Goal: Task Accomplishment & Management: Manage account settings

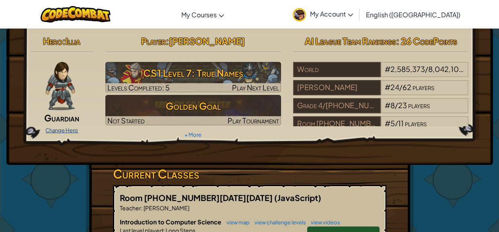
click at [71, 131] on link "Change Hero" at bounding box center [61, 130] width 33 height 6
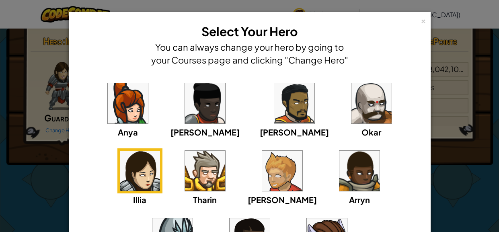
click at [122, 121] on img at bounding box center [128, 103] width 40 height 40
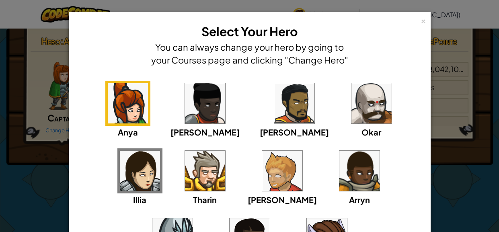
click at [274, 113] on img at bounding box center [294, 103] width 40 height 40
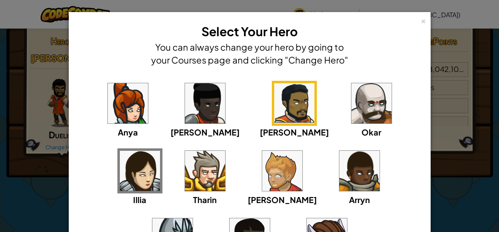
click at [351, 105] on img at bounding box center [371, 103] width 40 height 40
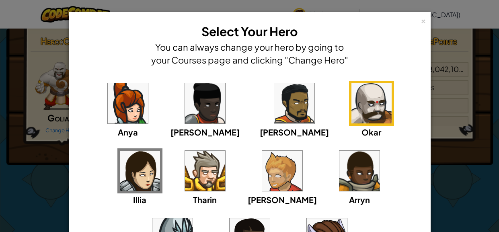
click at [162, 148] on div "Illia" at bounding box center [139, 176] width 45 height 57
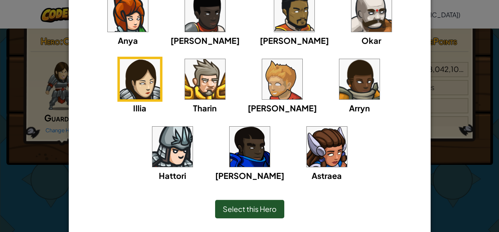
scroll to position [92, 0]
click at [307, 158] on img at bounding box center [327, 147] width 40 height 40
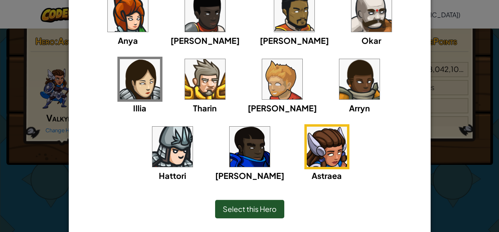
click at [252, 208] on span "Select this Hero" at bounding box center [250, 208] width 54 height 9
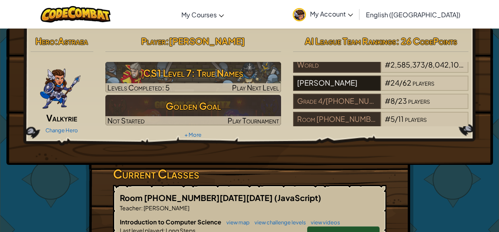
scroll to position [0, 0]
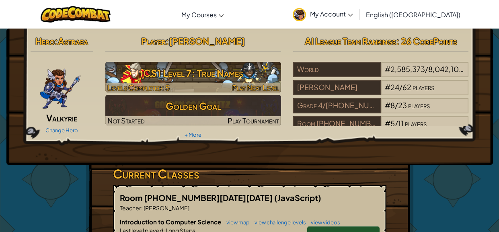
click at [239, 89] on span "Play Next Level" at bounding box center [255, 87] width 47 height 9
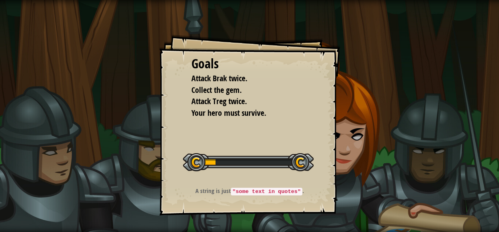
click at [260, 164] on div at bounding box center [248, 162] width 131 height 18
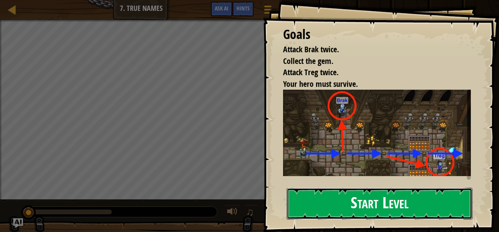
click at [359, 208] on button "Start Level" at bounding box center [380, 204] width 186 height 32
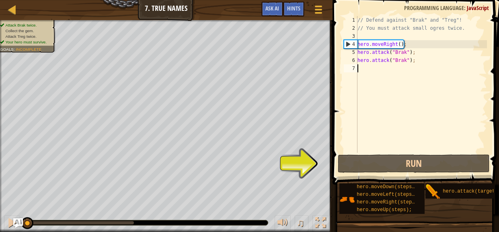
click at [413, 45] on div "// Defend against "Brak" and "Treg"! // You must attack small ogres twice. hero…" at bounding box center [421, 92] width 131 height 153
type textarea "hero.moveRight();"
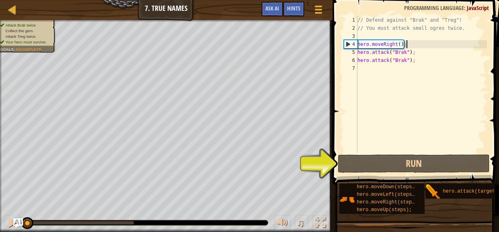
click at [389, 67] on div "// Defend against "Brak" and "Treg"! // You must attack small ogres twice. hero…" at bounding box center [421, 92] width 131 height 153
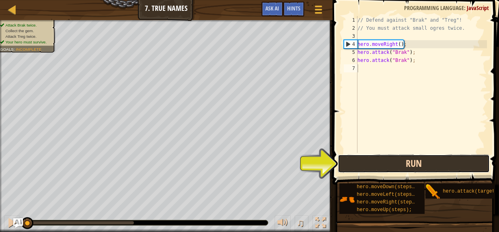
click at [357, 169] on button "Run" at bounding box center [414, 163] width 152 height 18
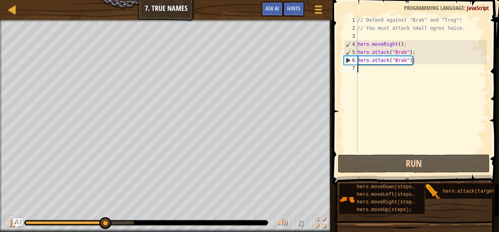
click at [364, 69] on div "// Defend against "Brak" and "Treg"! // You must attack small ogres twice. hero…" at bounding box center [421, 92] width 131 height 153
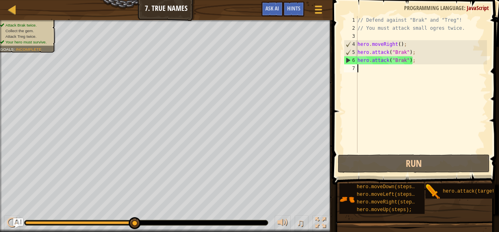
click at [364, 69] on div "// Defend against "Brak" and "Treg"! // You must attack small ogres twice. hero…" at bounding box center [421, 92] width 131 height 153
click at [369, 77] on div "// Defend against "Brak" and "Treg"! // You must attack small ogres twice. hero…" at bounding box center [421, 92] width 131 height 153
type textarea "h"
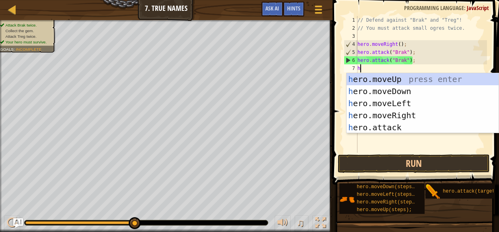
scroll to position [4, 0]
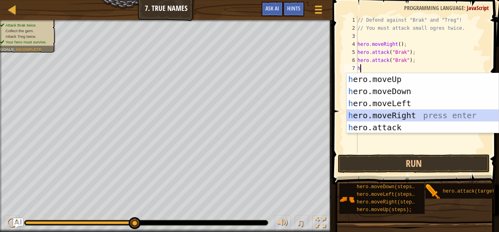
click at [390, 115] on div "h ero.moveUp press enter h ero.moveDown press enter h ero.moveLeft press enter …" at bounding box center [422, 115] width 152 height 84
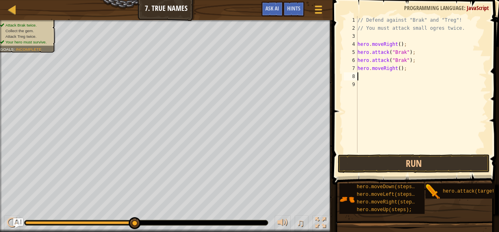
click at [366, 78] on div "// Defend against "Brak" and "Treg"! // You must attack small ogres twice. hero…" at bounding box center [421, 92] width 131 height 153
type textarea "h"
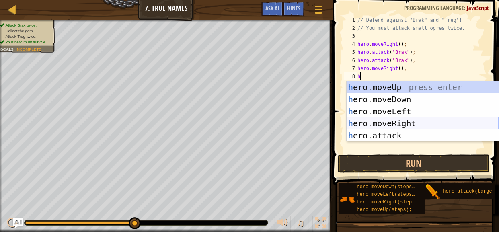
click at [424, 125] on div "h ero.moveUp press enter h ero.moveDown press enter h ero.moveLeft press enter …" at bounding box center [422, 123] width 152 height 84
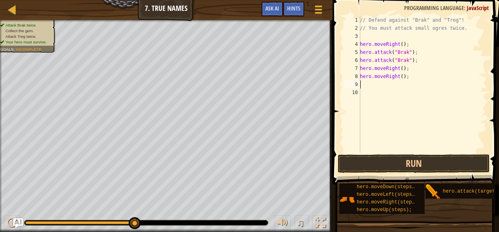
click at [364, 81] on div "// Defend against "Brak" and "Treg"! // You must attack small ogres twice. hero…" at bounding box center [422, 92] width 129 height 153
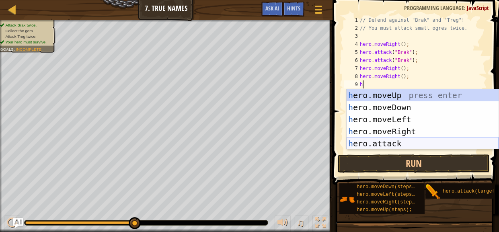
click at [361, 143] on div "h ero.moveUp press enter h ero.moveDown press enter h ero.moveLeft press enter …" at bounding box center [422, 131] width 152 height 84
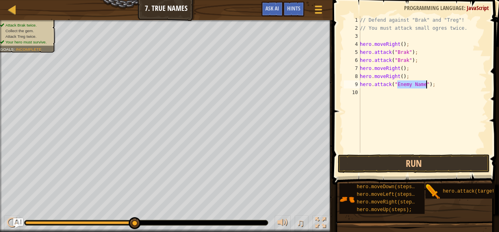
type textarea "hero.attack("Enemy Name");"
click at [415, 87] on div "// Defend against "Brak" and "Treg"! // You must attack small ogres twice. hero…" at bounding box center [422, 84] width 129 height 137
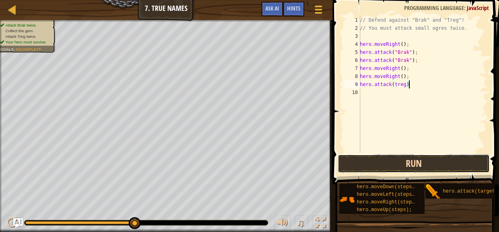
click at [420, 164] on button "Run" at bounding box center [414, 163] width 152 height 18
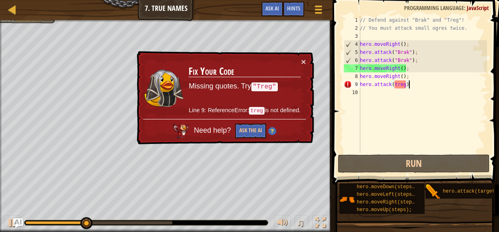
click at [414, 87] on div "// Defend against "Brak" and "Treg"! // You must attack small ogres twice. hero…" at bounding box center [422, 92] width 129 height 153
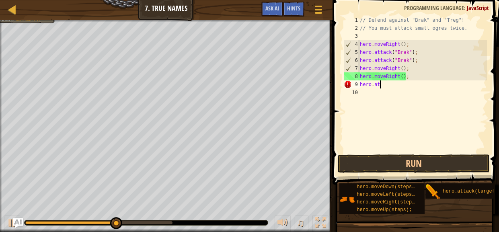
scroll to position [4, 1]
type textarea "h"
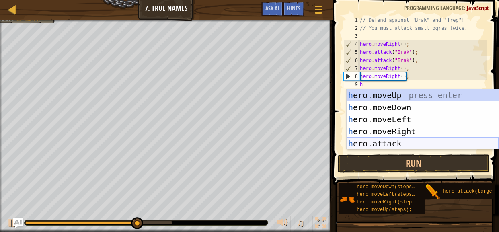
click at [374, 146] on div "h ero.moveUp press enter h ero.moveDown press enter h ero.moveLeft press enter …" at bounding box center [422, 131] width 152 height 84
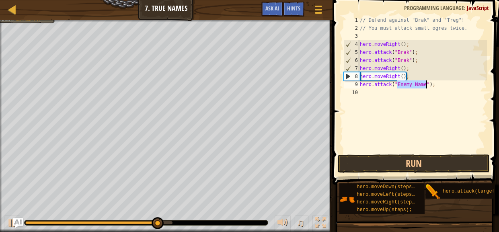
click at [424, 86] on div "// Defend against "Brak" and "Treg"! // You must attack small ogres twice. hero…" at bounding box center [422, 84] width 129 height 137
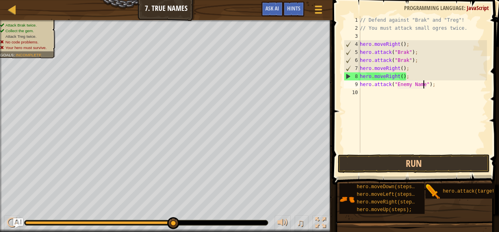
click at [426, 86] on div "// Defend against "Brak" and "Treg"! // You must attack small ogres twice. hero…" at bounding box center [422, 92] width 129 height 153
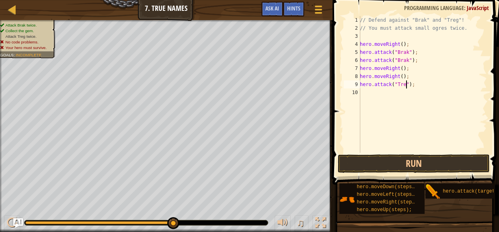
type textarea "hero.attack("Treg");"
click at [420, 162] on button "Run" at bounding box center [414, 163] width 152 height 18
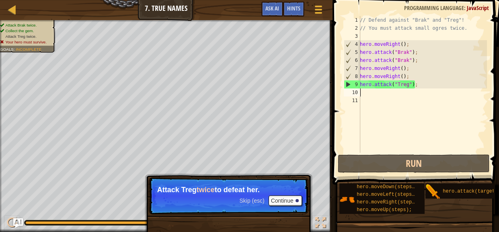
click at [379, 95] on div "// Defend against "Brak" and "Treg"! // You must attack small ogres twice. hero…" at bounding box center [422, 92] width 129 height 153
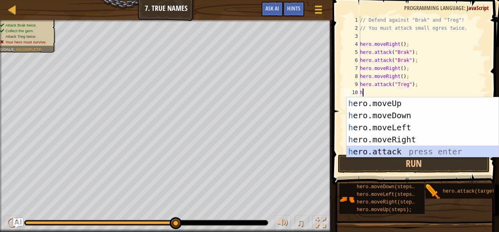
click at [389, 147] on div "h ero.moveUp press enter h ero.moveDown press enter h ero.moveLeft press enter …" at bounding box center [422, 139] width 152 height 84
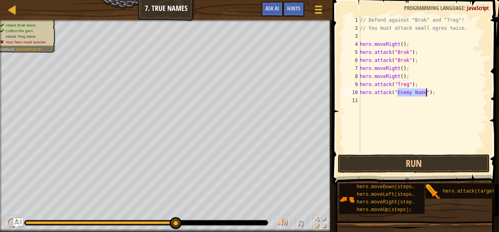
click at [424, 92] on div "// Defend against "Brak" and "Treg"! // You must attack small ogres twice. hero…" at bounding box center [422, 84] width 129 height 137
type textarea "hero.attack("treg");"
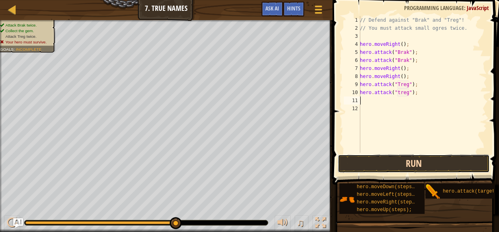
click at [458, 162] on button "Run" at bounding box center [414, 163] width 152 height 18
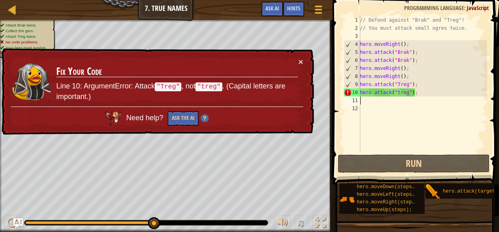
click at [401, 94] on div "// Defend against "Brak" and "Treg"! // You must attack small ogres twice. hero…" at bounding box center [422, 92] width 129 height 153
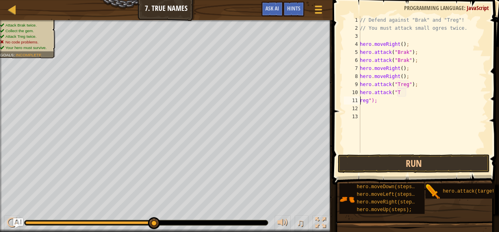
scroll to position [4, 1]
type textarea "hero.attack("Treg");"
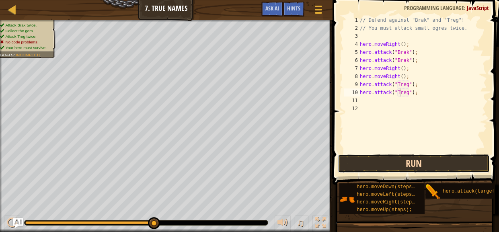
click at [395, 166] on button "Run" at bounding box center [414, 163] width 152 height 18
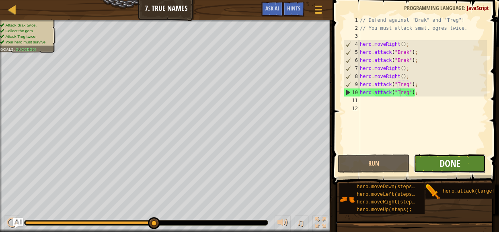
click at [452, 161] on span "Done" at bounding box center [449, 163] width 21 height 13
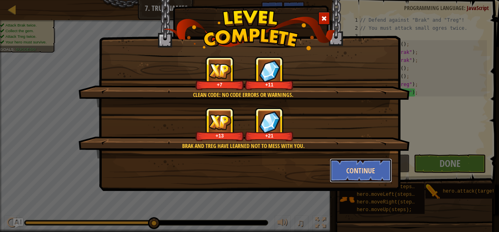
click at [366, 172] on button "Continue" at bounding box center [361, 170] width 62 height 24
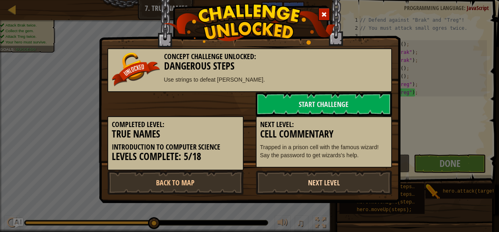
click at [312, 188] on link "Next Level" at bounding box center [324, 182] width 136 height 24
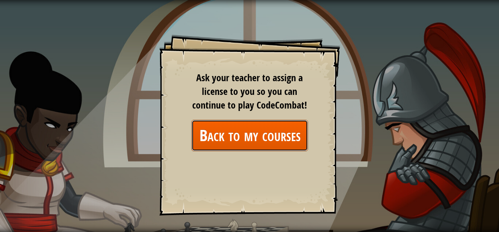
click at [302, 135] on link "Back to my courses" at bounding box center [249, 135] width 117 height 31
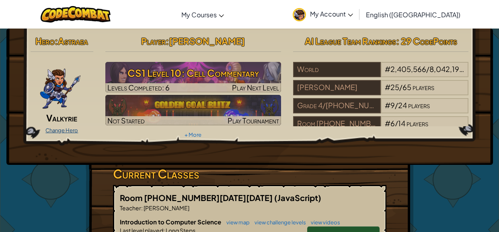
click at [69, 133] on link "Change Hero" at bounding box center [61, 130] width 33 height 6
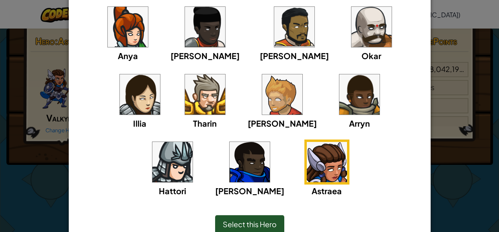
scroll to position [78, 0]
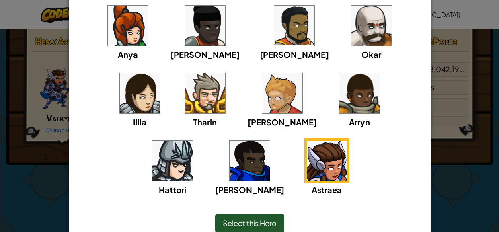
click at [160, 73] on img at bounding box center [140, 93] width 40 height 40
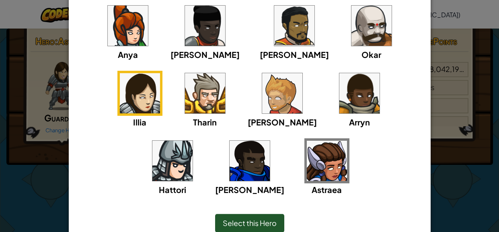
click at [231, 218] on span "Select this Hero" at bounding box center [250, 222] width 54 height 9
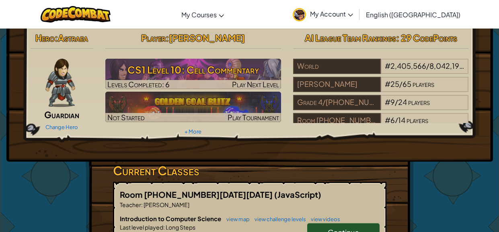
scroll to position [4, 0]
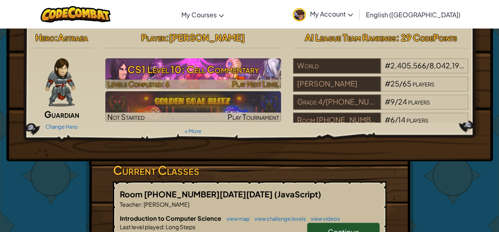
click at [242, 80] on span "Play Next Level" at bounding box center [255, 83] width 47 height 9
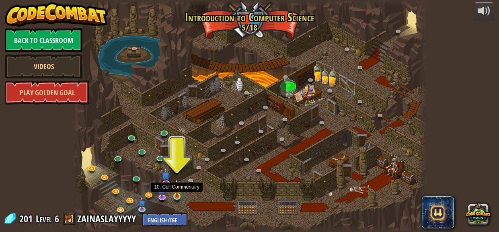
click at [175, 195] on img at bounding box center [177, 187] width 8 height 18
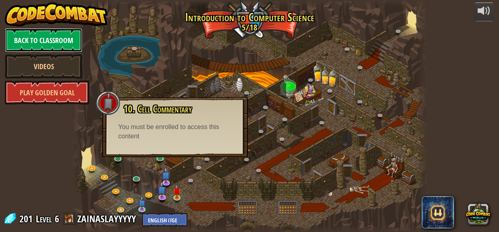
click at [45, 43] on link "Back to Classroom" at bounding box center [44, 40] width 78 height 24
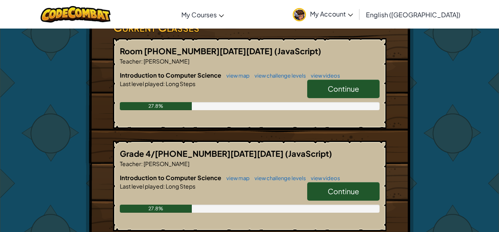
scroll to position [147, 0]
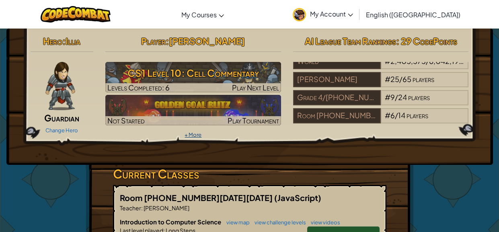
click at [190, 132] on link "+ More" at bounding box center [192, 134] width 17 height 6
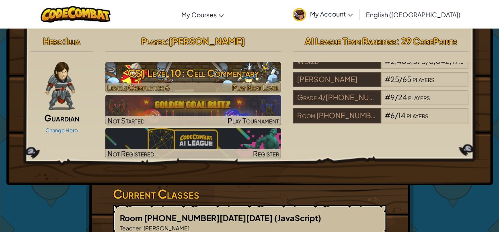
click at [238, 67] on h3 "CS1 Level 10: Cell Commentary" at bounding box center [193, 73] width 176 height 18
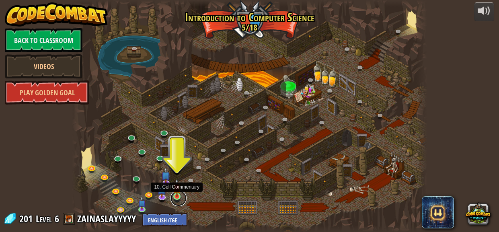
click at [178, 197] on link at bounding box center [178, 198] width 16 height 16
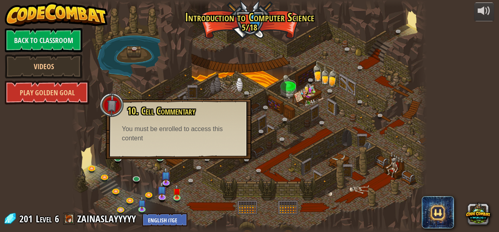
click at [111, 109] on div at bounding box center [112, 105] width 24 height 24
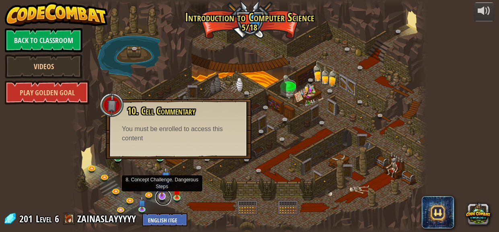
click at [165, 196] on link at bounding box center [163, 197] width 16 height 16
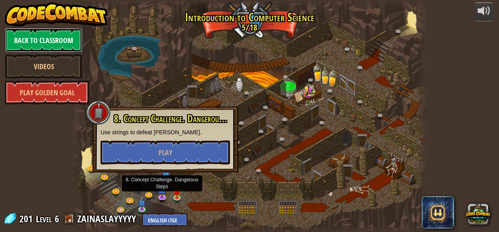
click at [28, 43] on link "Back to Classroom" at bounding box center [44, 40] width 78 height 24
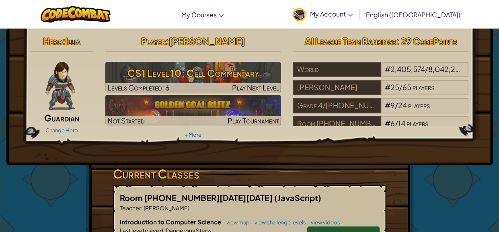
click at [353, 11] on span "My Account" at bounding box center [331, 14] width 43 height 8
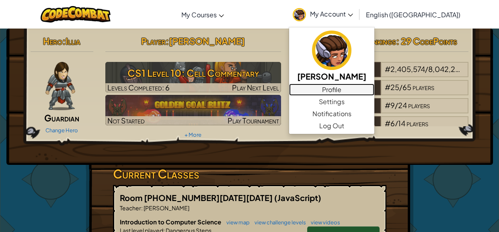
click at [372, 92] on link "Profile" at bounding box center [331, 90] width 85 height 12
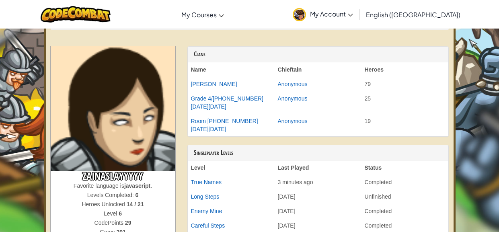
scroll to position [21, 0]
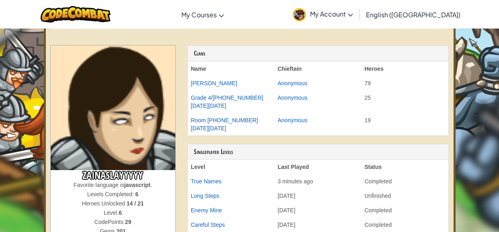
click at [145, 172] on h3 "ZAINASLAYYYYY" at bounding box center [113, 175] width 125 height 11
click at [86, 182] on span "Favorite language is" at bounding box center [99, 185] width 51 height 6
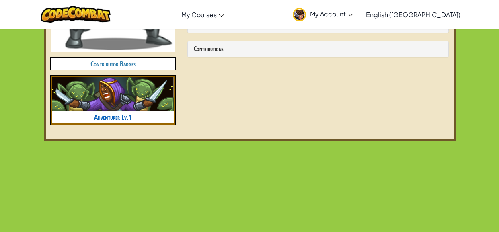
scroll to position [0, 0]
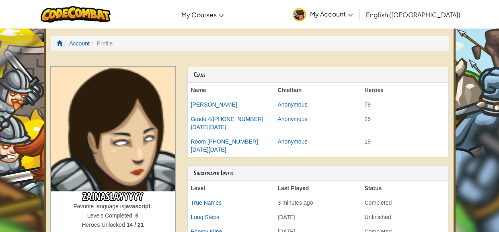
click at [134, 205] on strong "javascript" at bounding box center [137, 206] width 26 height 6
drag, startPoint x: 149, startPoint y: 199, endPoint x: 77, endPoint y: 206, distance: 73.1
click at [77, 206] on div "ZAINASLAYYYYY Favorite language is javascript . Levels Completed: 6 Heroes Unlo…" at bounding box center [113, 224] width 125 height 66
click at [212, 86] on th "Name" at bounding box center [231, 90] width 87 height 14
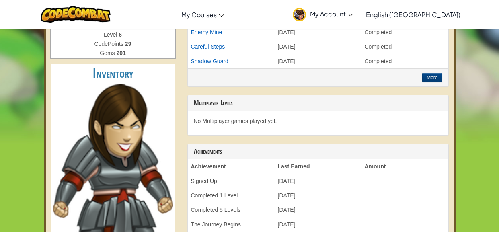
scroll to position [199, 0]
